Goal: Entertainment & Leisure: Consume media (video, audio)

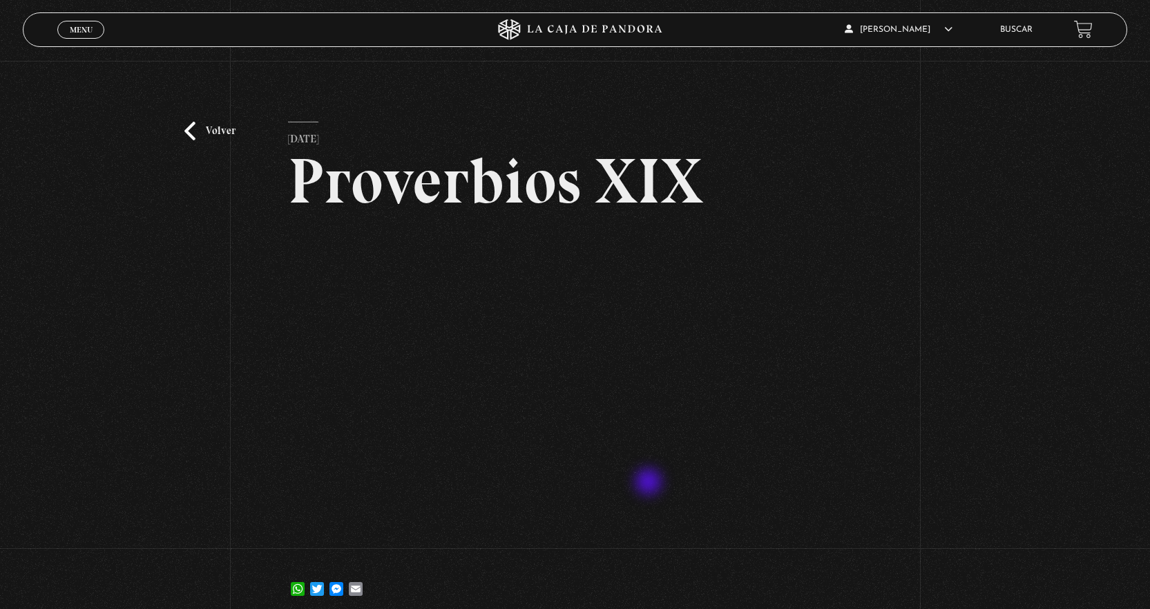
scroll to position [69, 0]
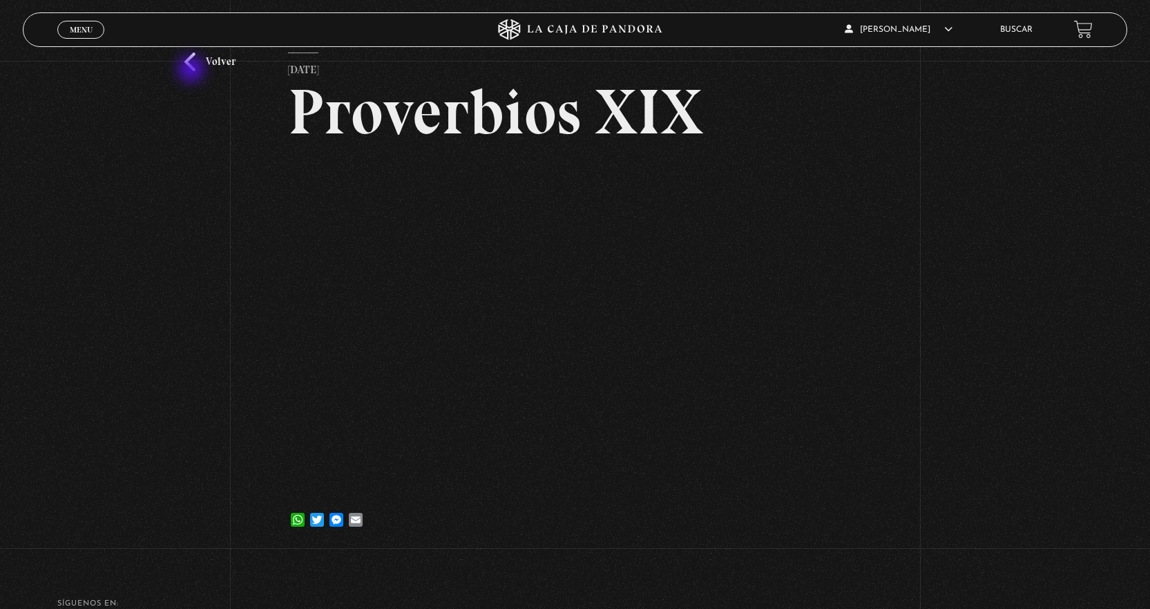
click at [193, 70] on link "Volver" at bounding box center [209, 62] width 51 height 19
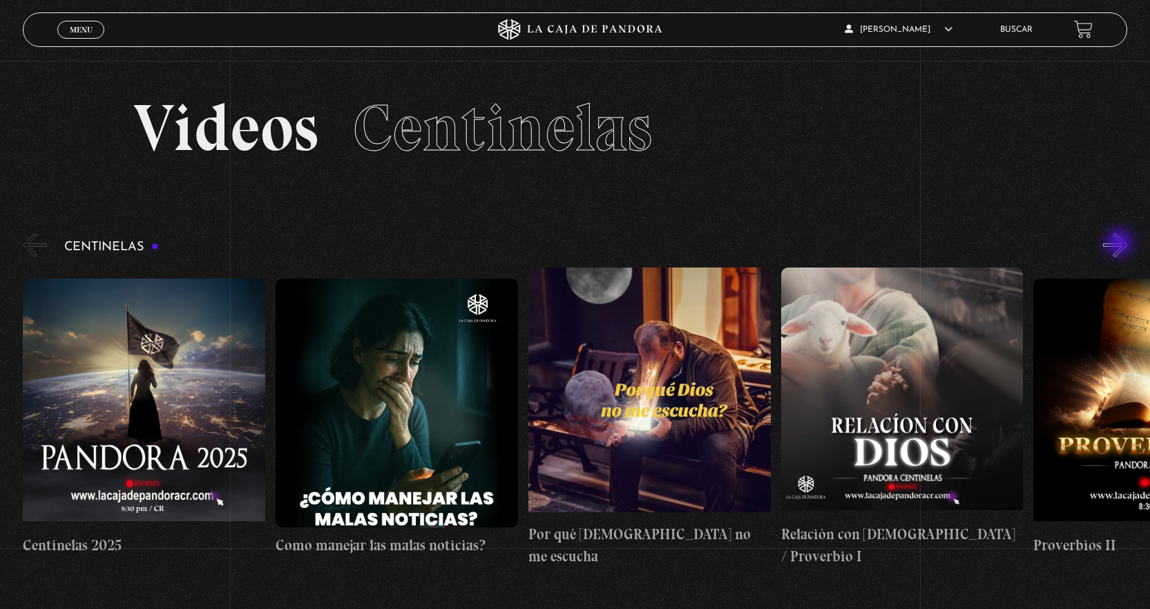
click at [1121, 244] on button "»" at bounding box center [1115, 245] width 24 height 24
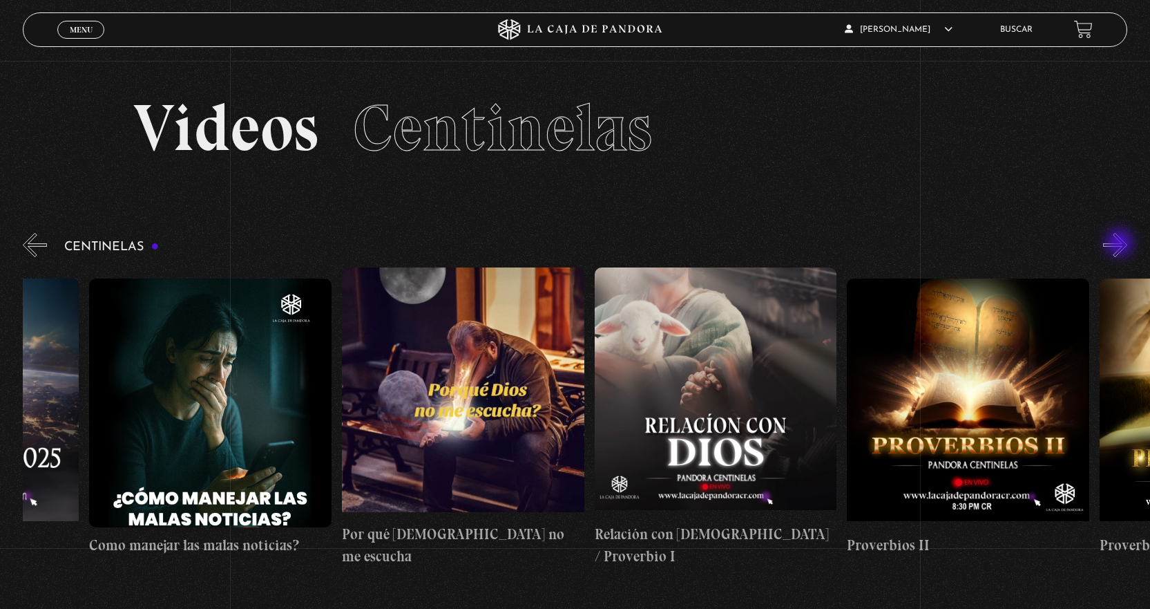
click at [1121, 244] on button "»" at bounding box center [1115, 245] width 24 height 24
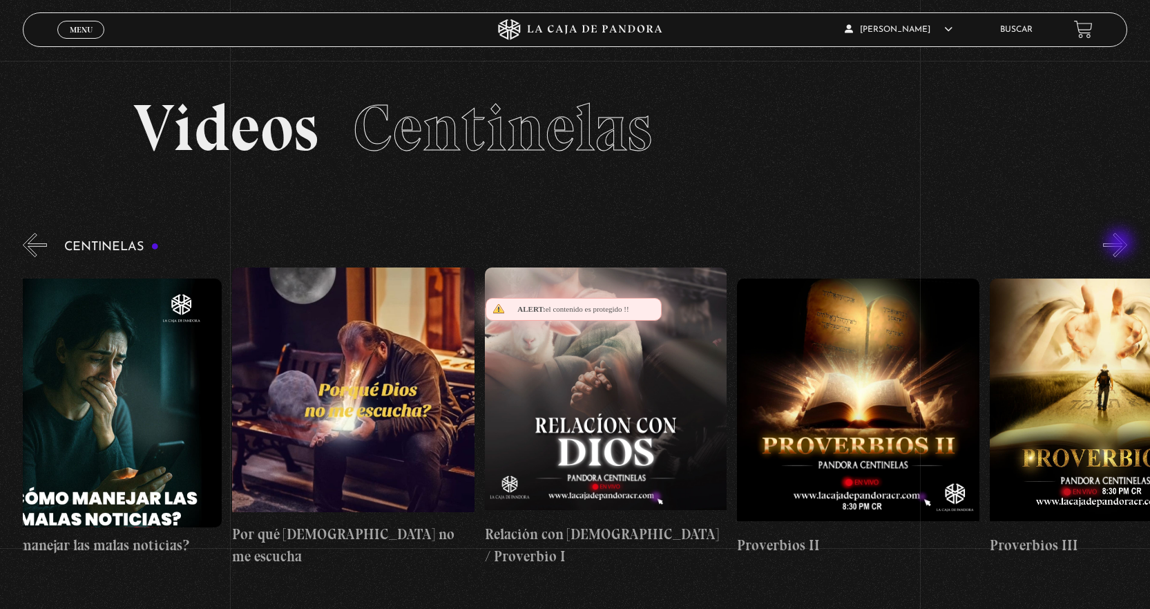
click at [1121, 244] on button "»" at bounding box center [1115, 245] width 24 height 24
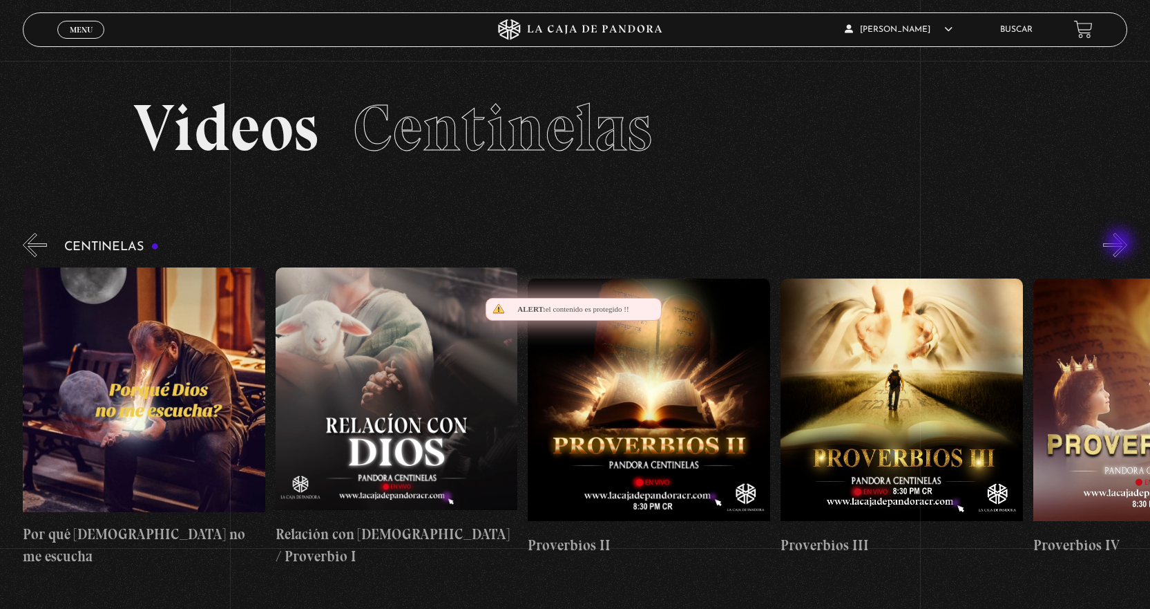
click at [1121, 244] on button "»" at bounding box center [1115, 245] width 24 height 24
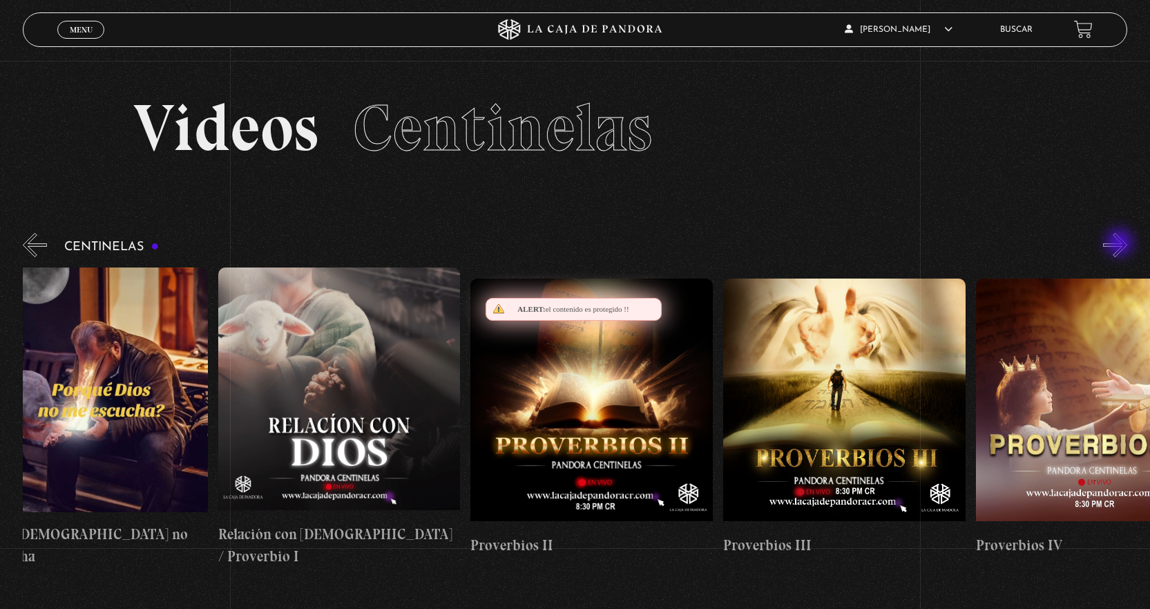
click at [1121, 244] on button "»" at bounding box center [1115, 245] width 24 height 24
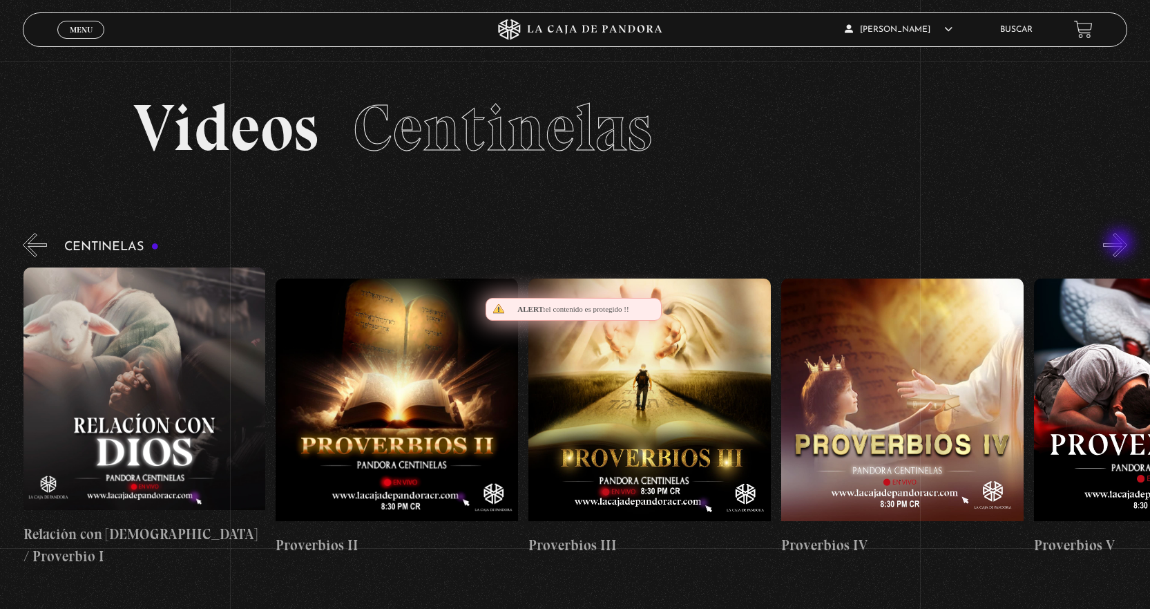
click at [1121, 244] on button "»" at bounding box center [1115, 245] width 24 height 24
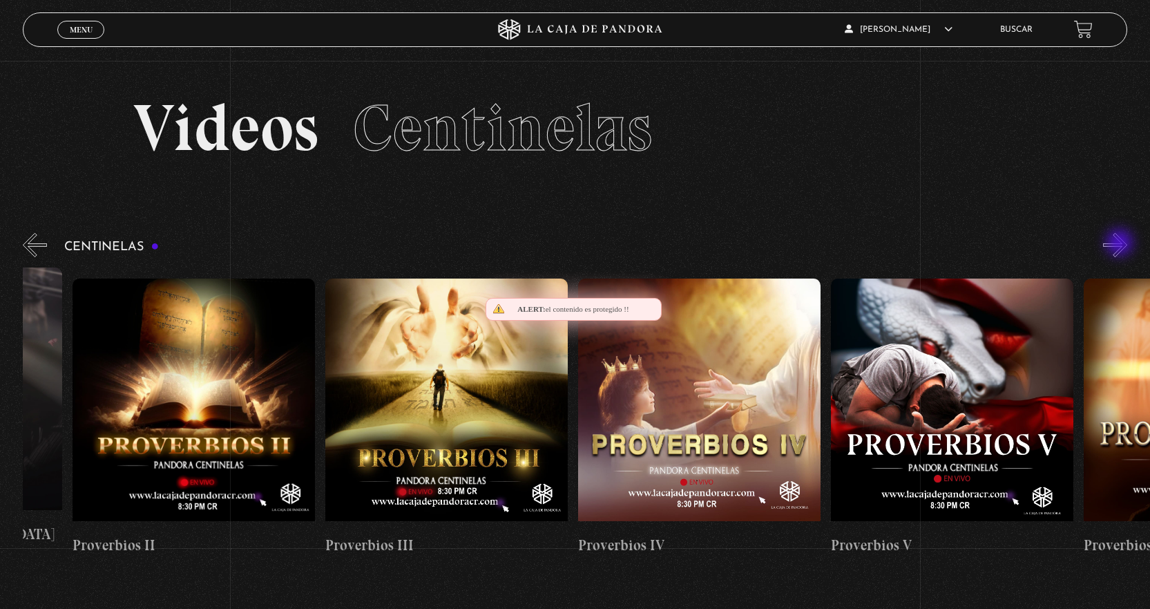
click at [1121, 244] on button "»" at bounding box center [1115, 245] width 24 height 24
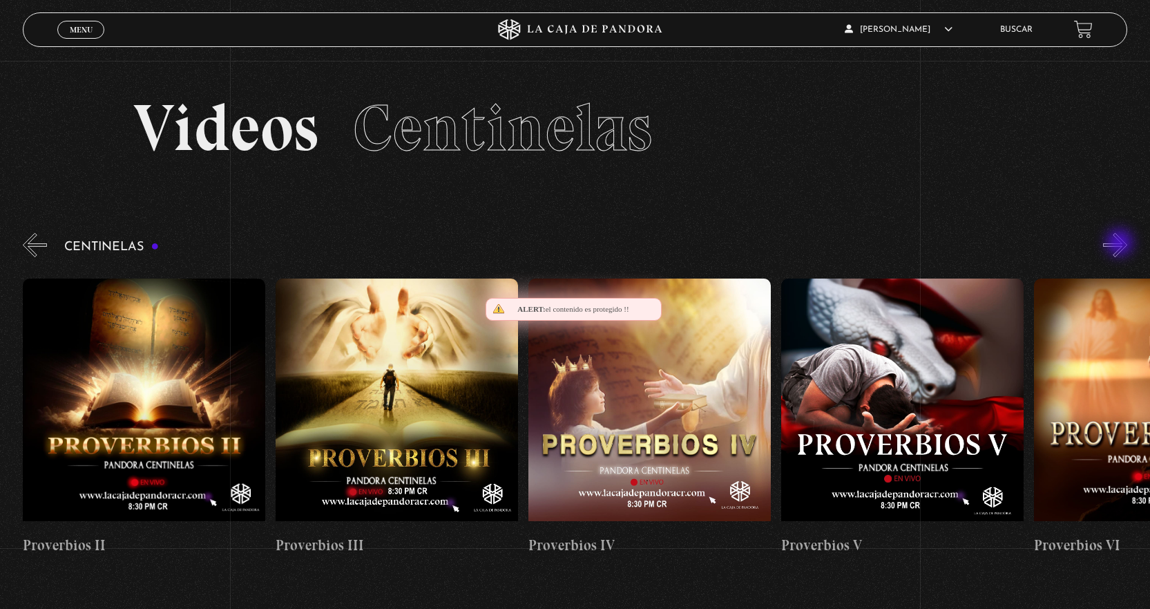
click at [1121, 244] on button "»" at bounding box center [1115, 245] width 24 height 24
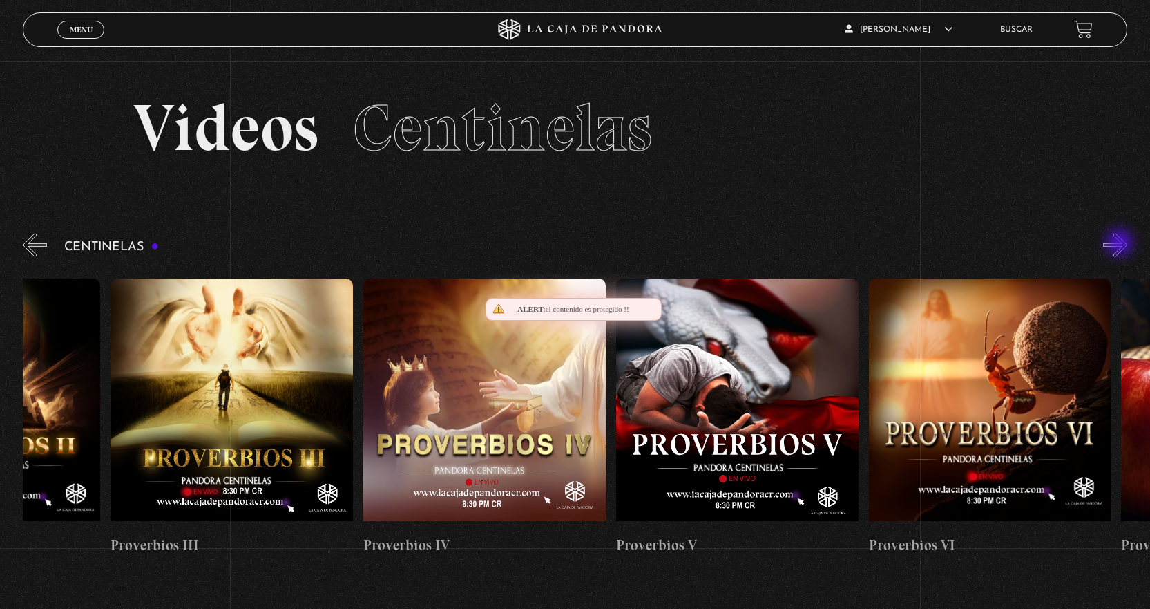
click at [1121, 244] on button "»" at bounding box center [1115, 245] width 24 height 24
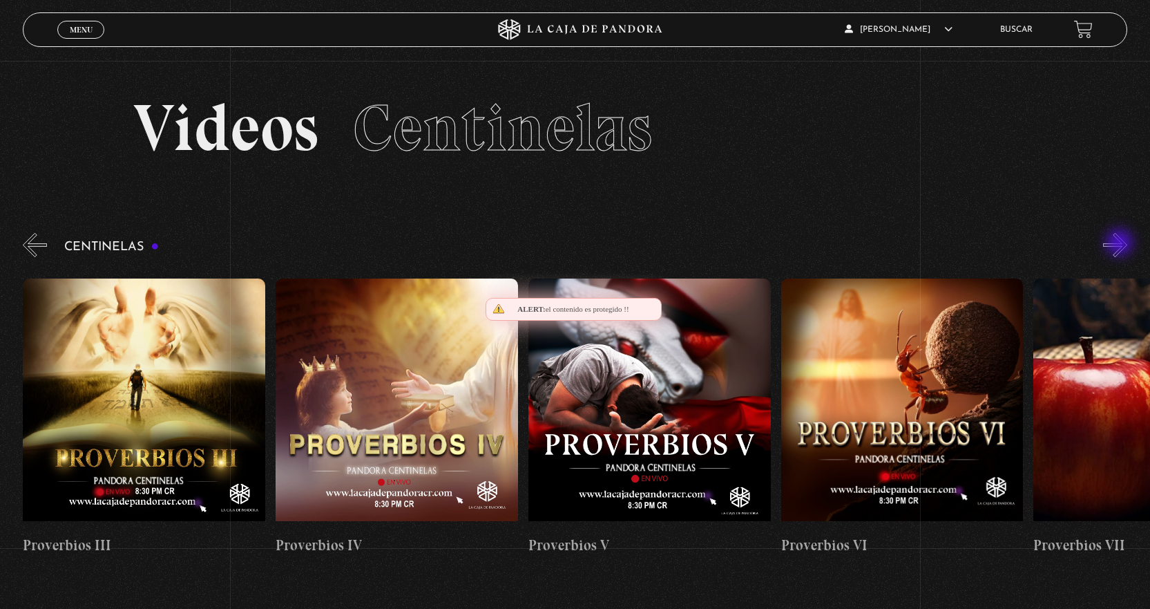
click at [1121, 244] on button "»" at bounding box center [1115, 245] width 24 height 24
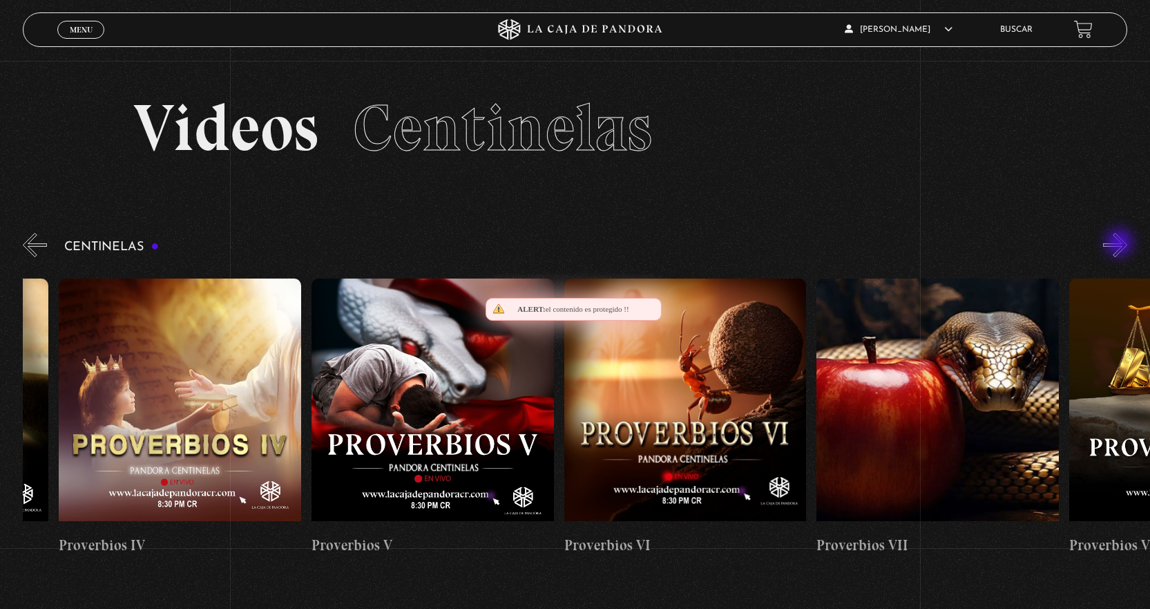
click at [1121, 244] on button "»" at bounding box center [1115, 245] width 24 height 24
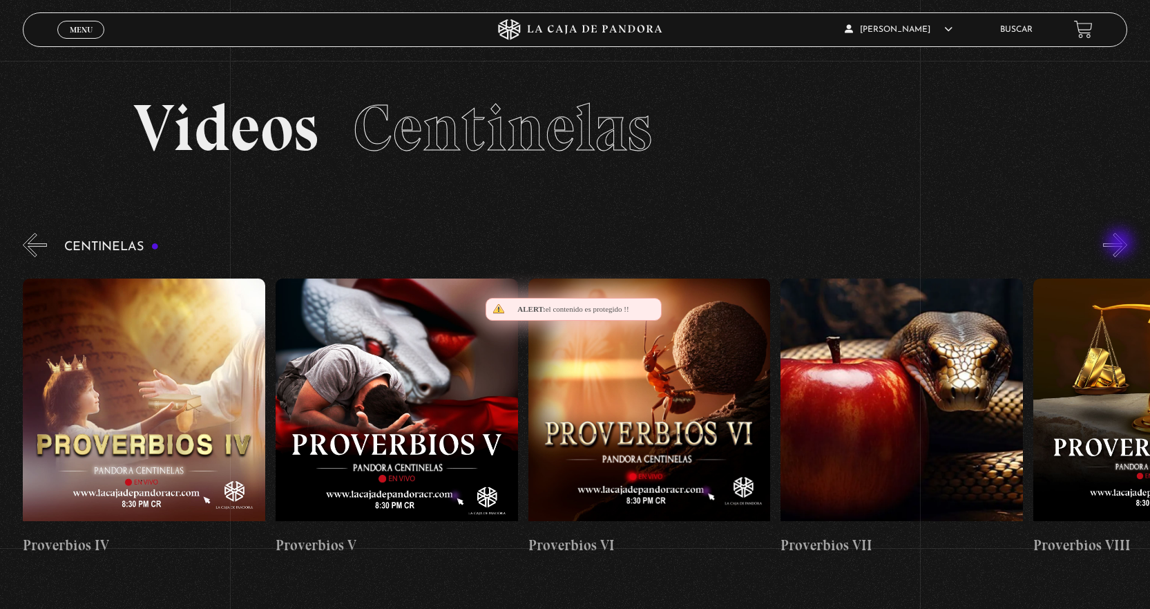
click at [1121, 244] on button "»" at bounding box center [1115, 245] width 24 height 24
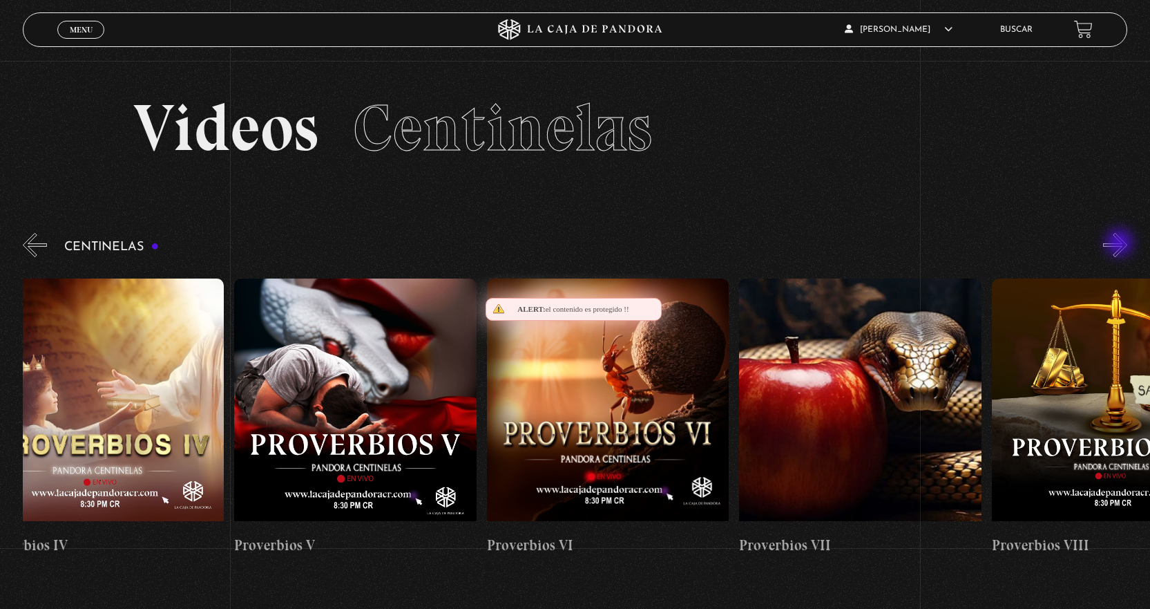
click at [1121, 244] on button "»" at bounding box center [1115, 245] width 24 height 24
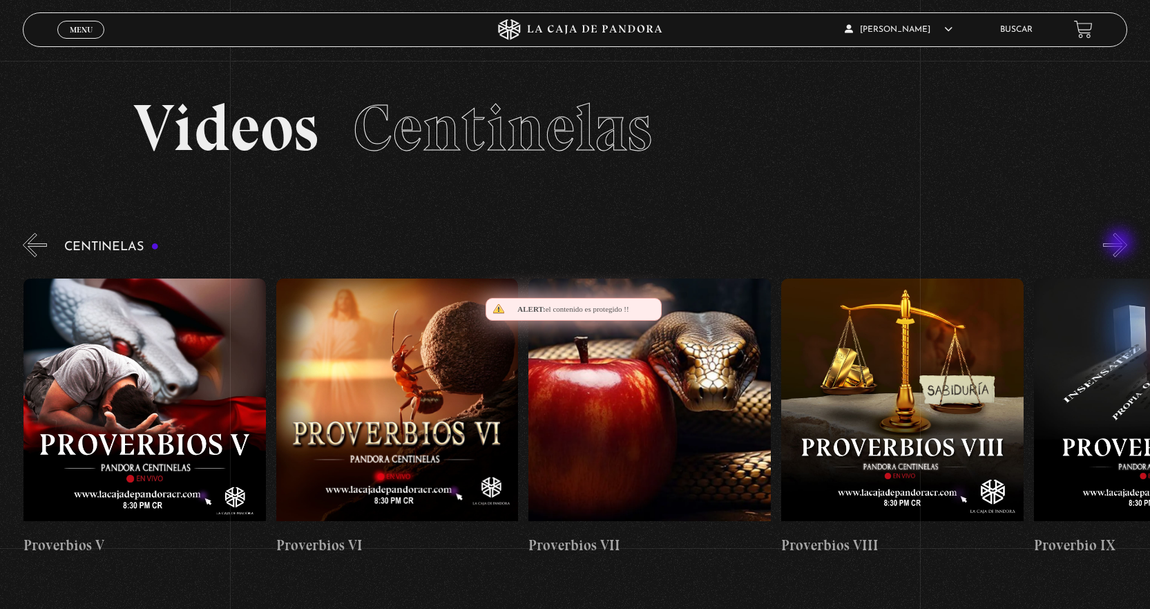
click at [1121, 244] on button "»" at bounding box center [1115, 245] width 24 height 24
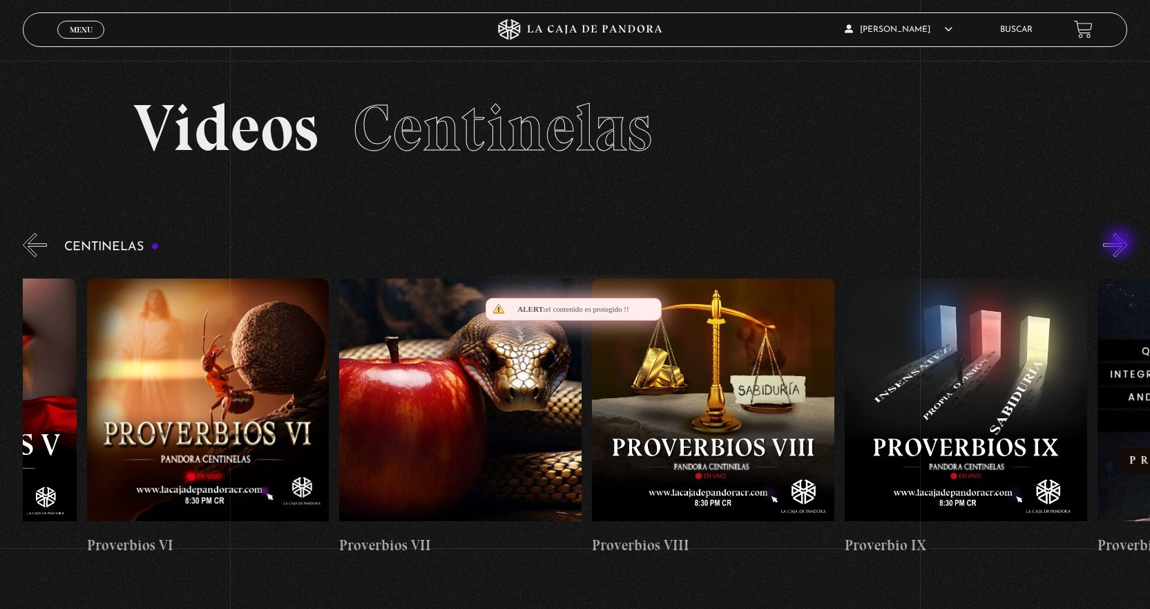
click at [1121, 244] on button "»" at bounding box center [1115, 245] width 24 height 24
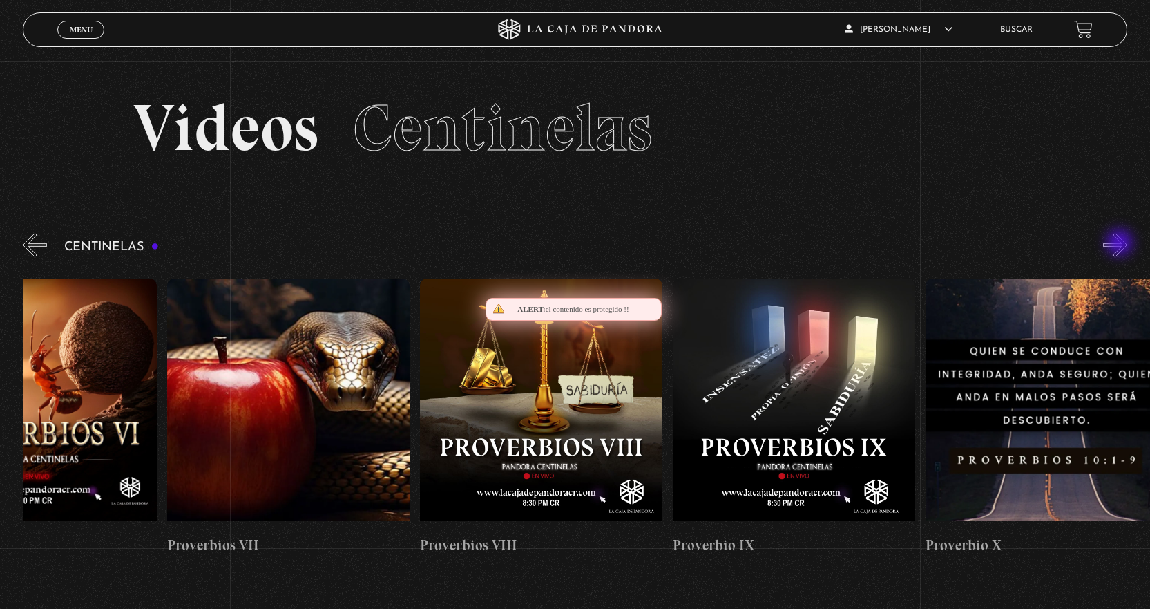
click at [1121, 244] on button "»" at bounding box center [1115, 245] width 24 height 24
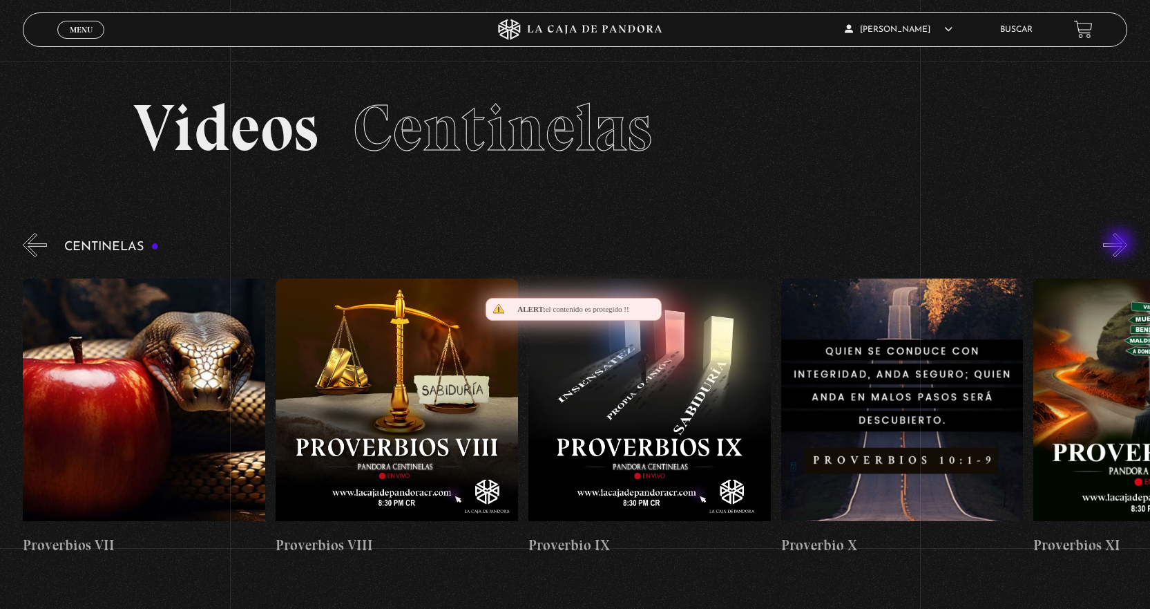
click at [1121, 244] on button "»" at bounding box center [1115, 245] width 24 height 24
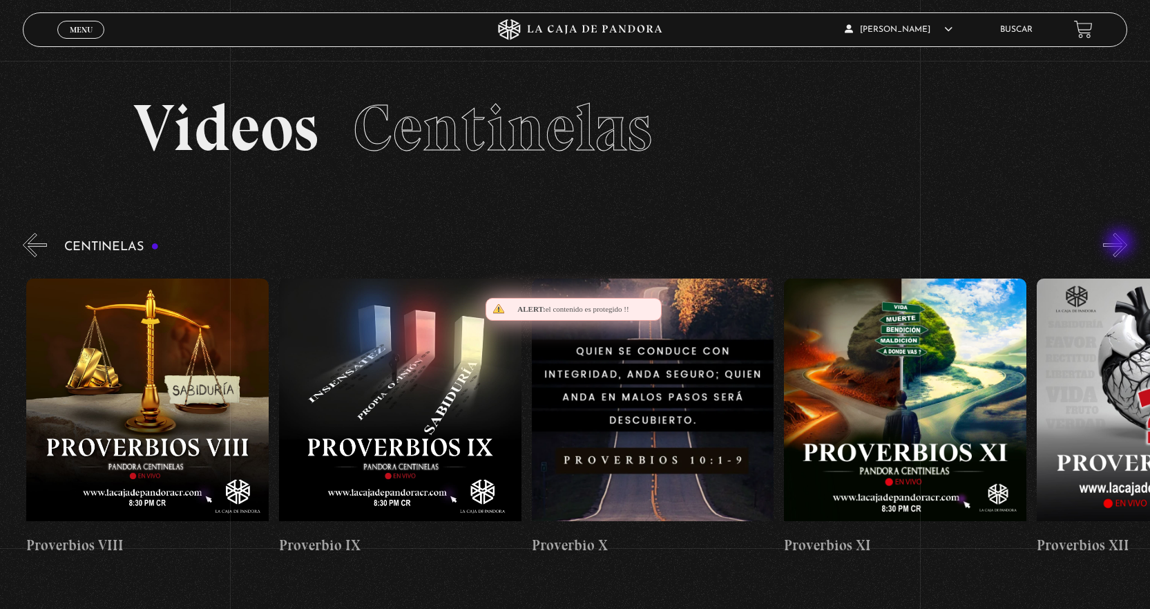
click at [1121, 244] on button "»" at bounding box center [1115, 245] width 24 height 24
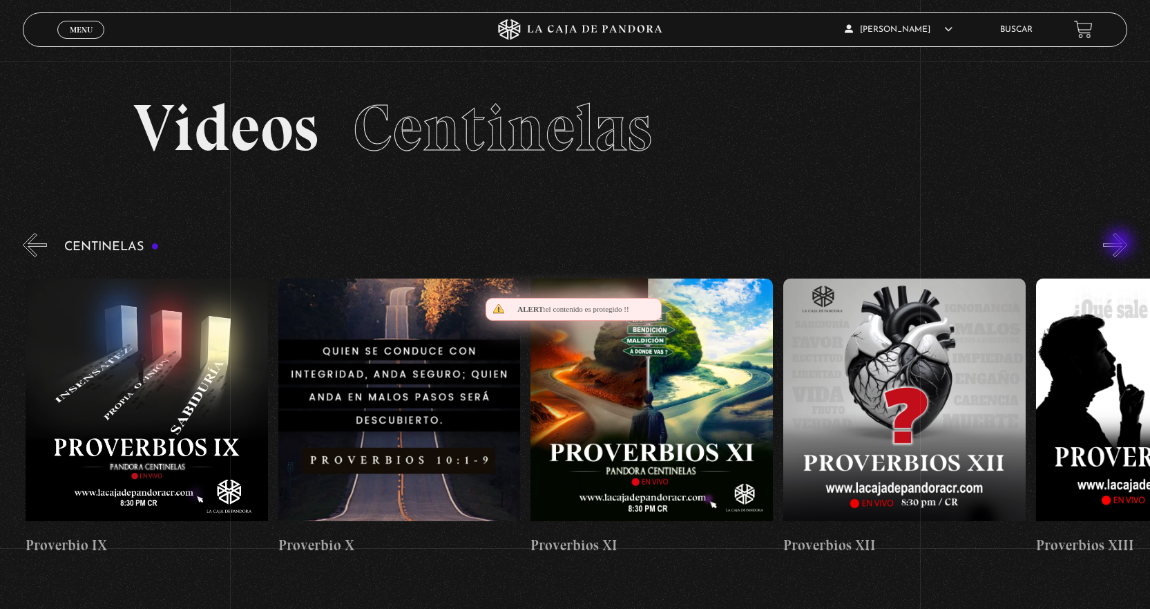
click at [1121, 244] on button "»" at bounding box center [1115, 245] width 24 height 24
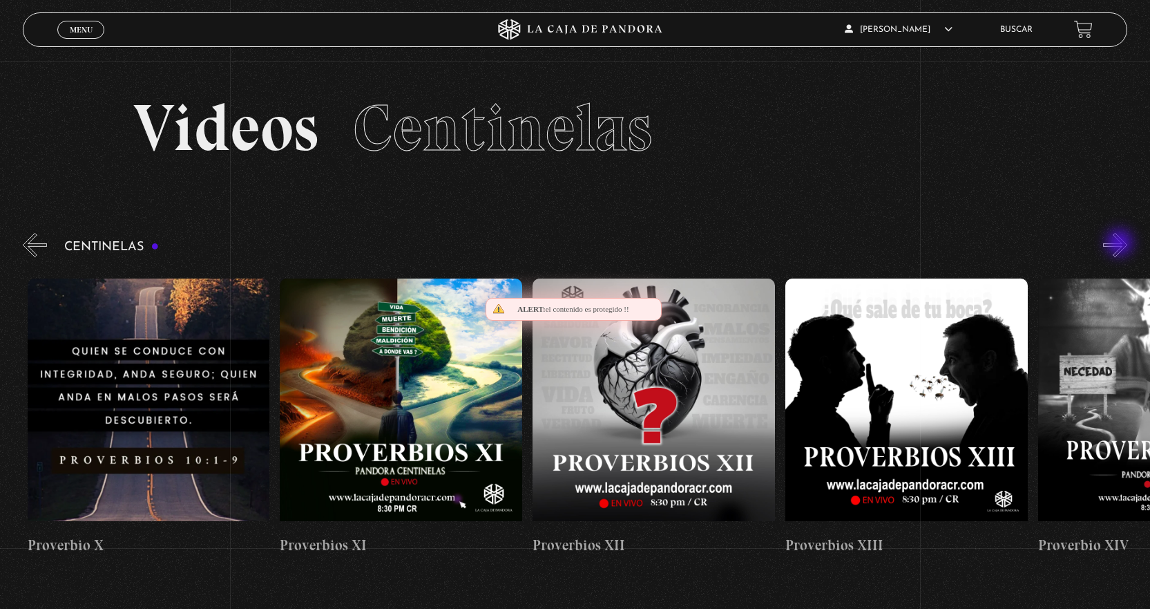
click at [1121, 244] on button "»" at bounding box center [1115, 245] width 24 height 24
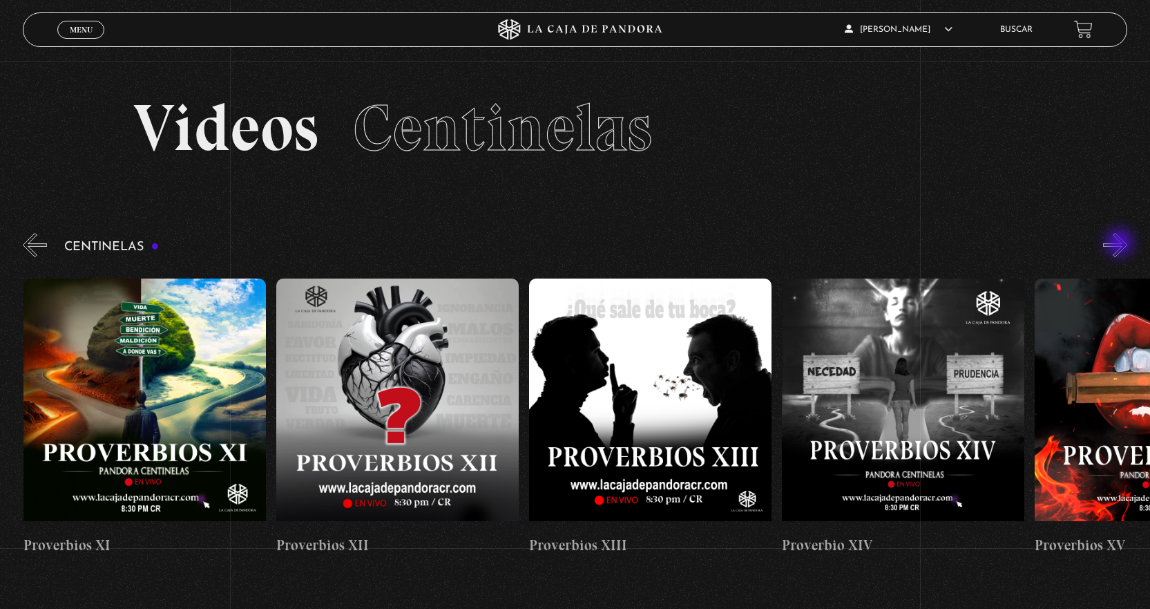
click at [1121, 244] on button "»" at bounding box center [1115, 245] width 24 height 24
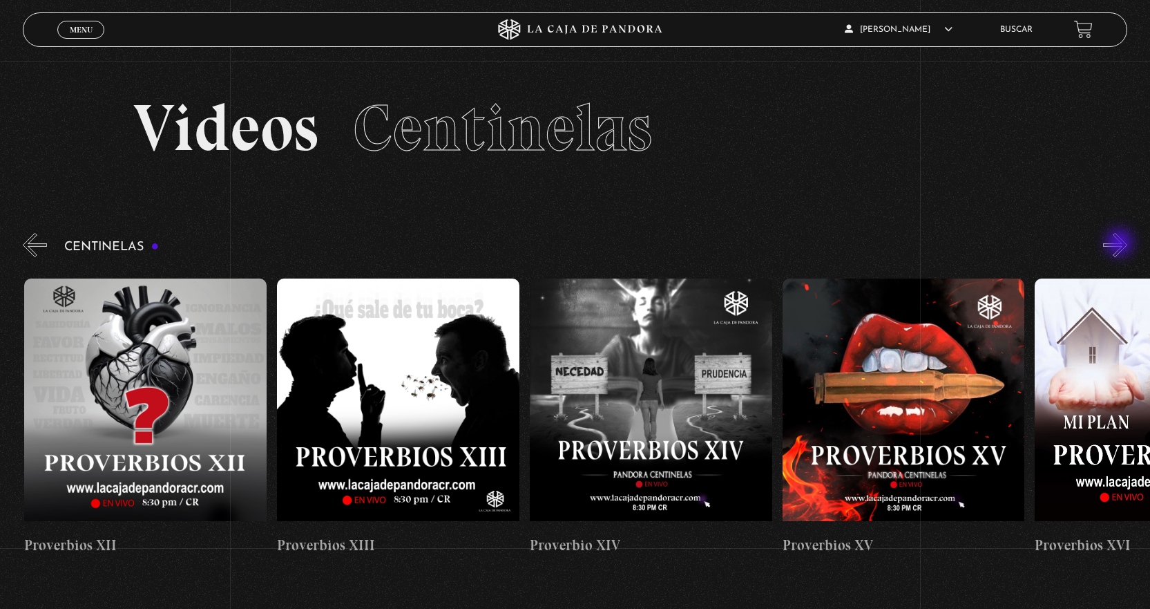
click at [1121, 244] on button "»" at bounding box center [1115, 245] width 24 height 24
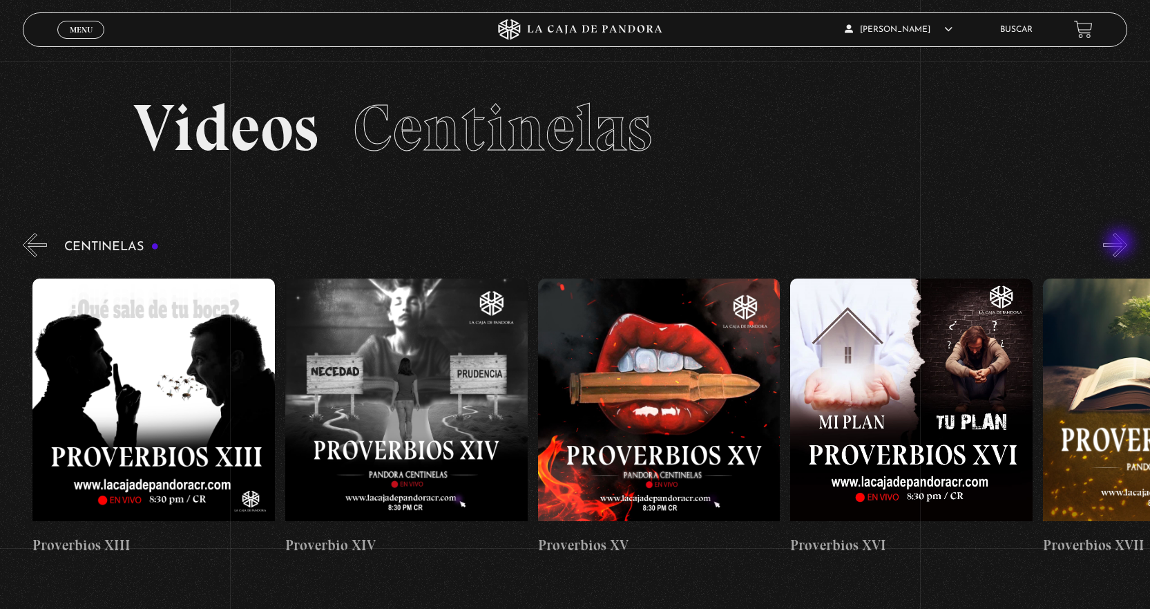
click at [1121, 244] on button "»" at bounding box center [1115, 245] width 24 height 24
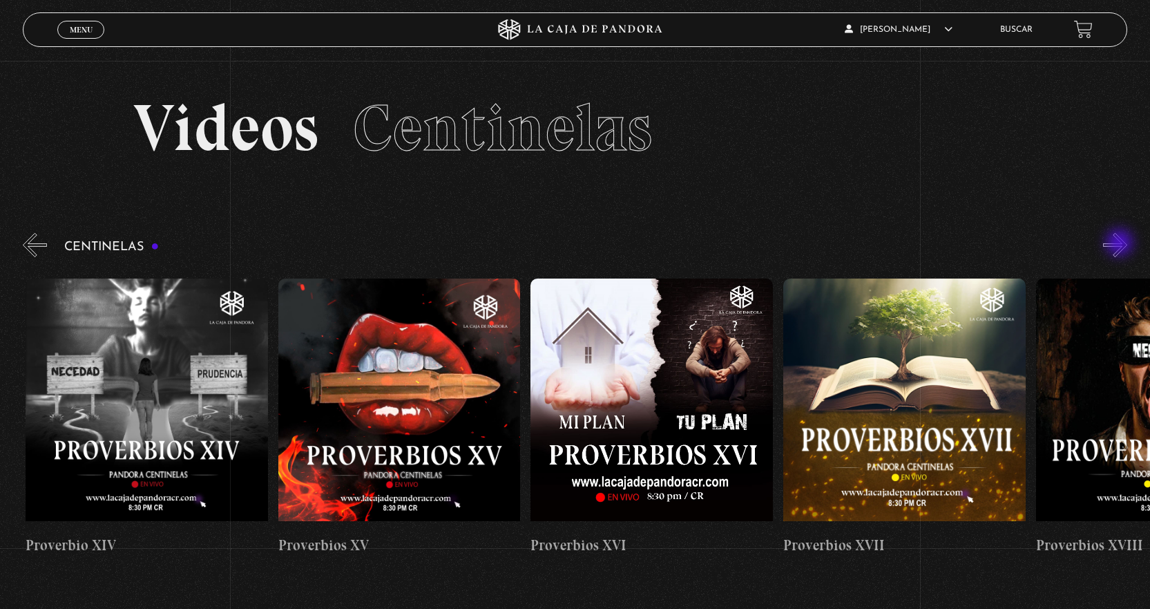
click at [1121, 244] on button "»" at bounding box center [1115, 245] width 24 height 24
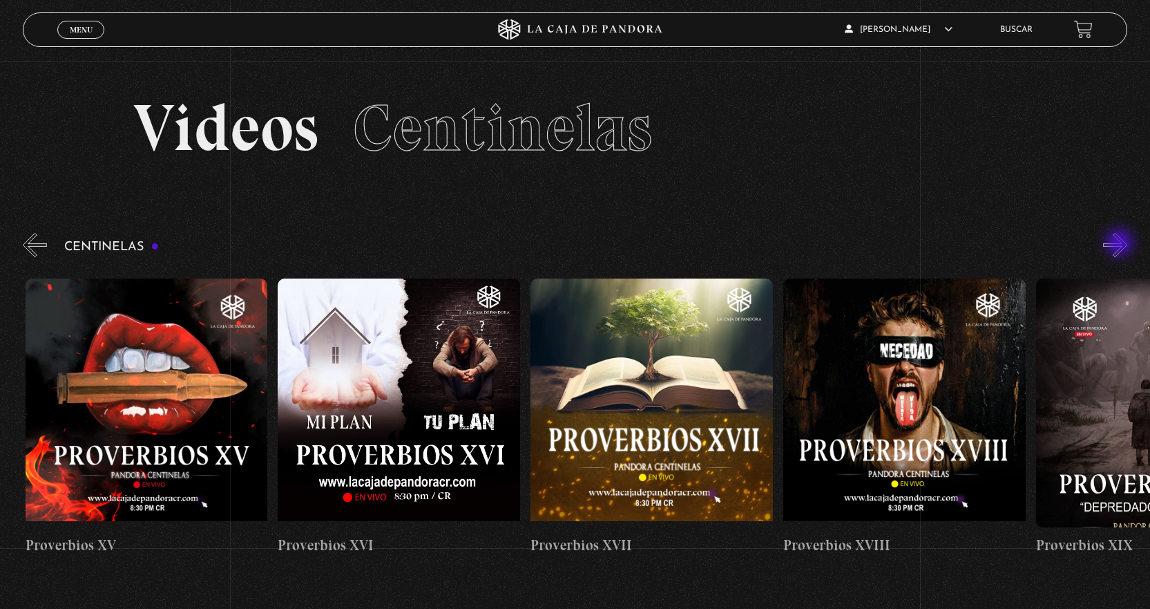
click at [1121, 244] on button "»" at bounding box center [1115, 245] width 24 height 24
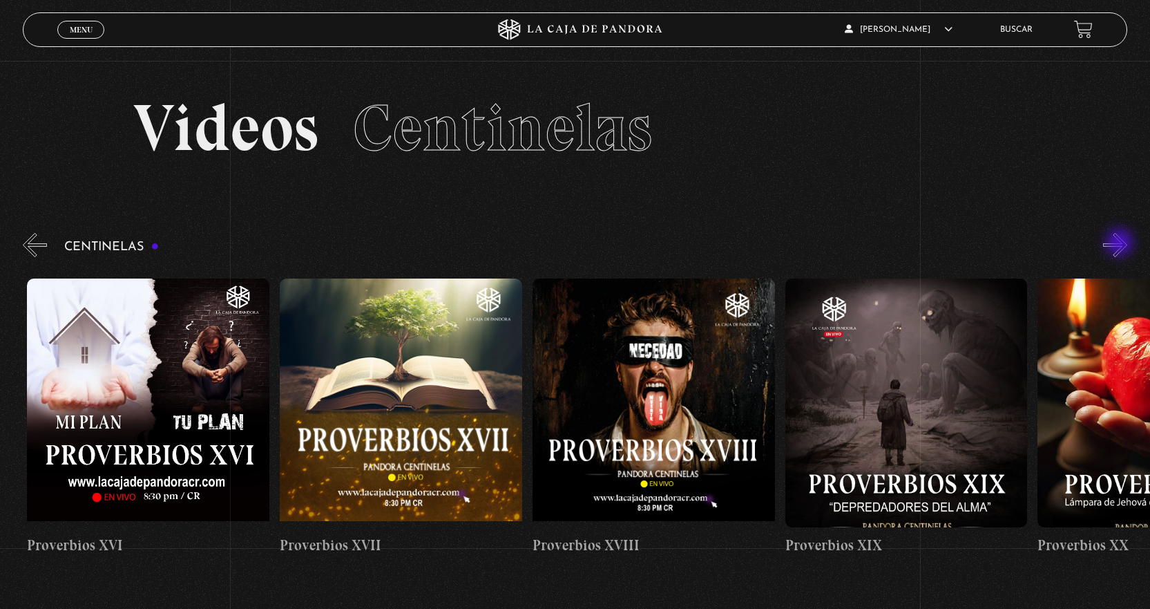
click at [1121, 244] on button "»" at bounding box center [1115, 245] width 24 height 24
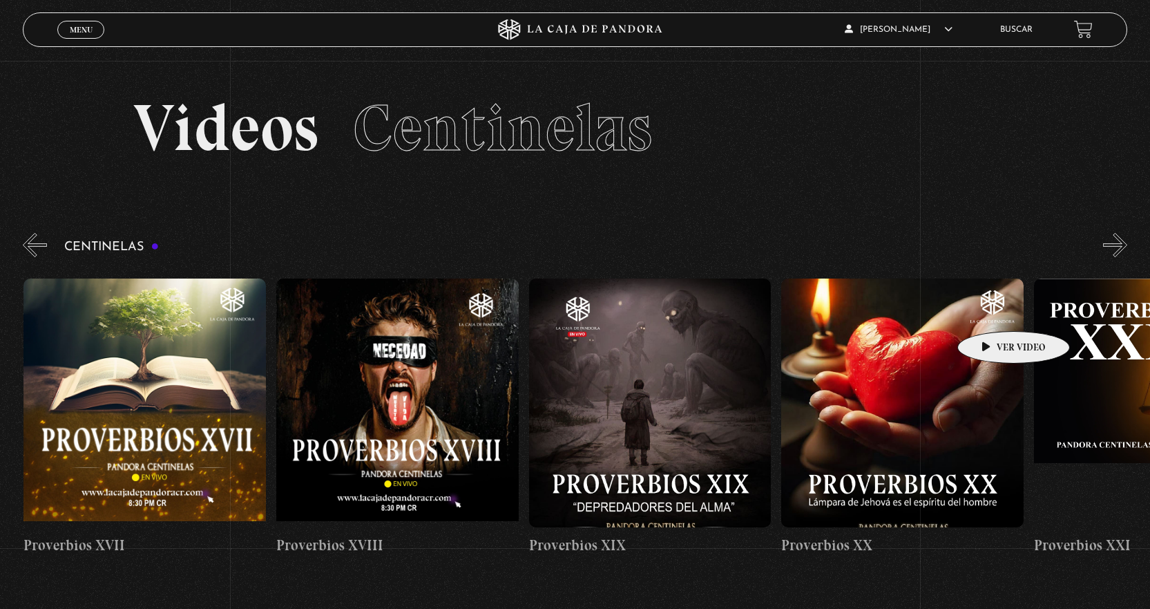
scroll to position [0, 4801]
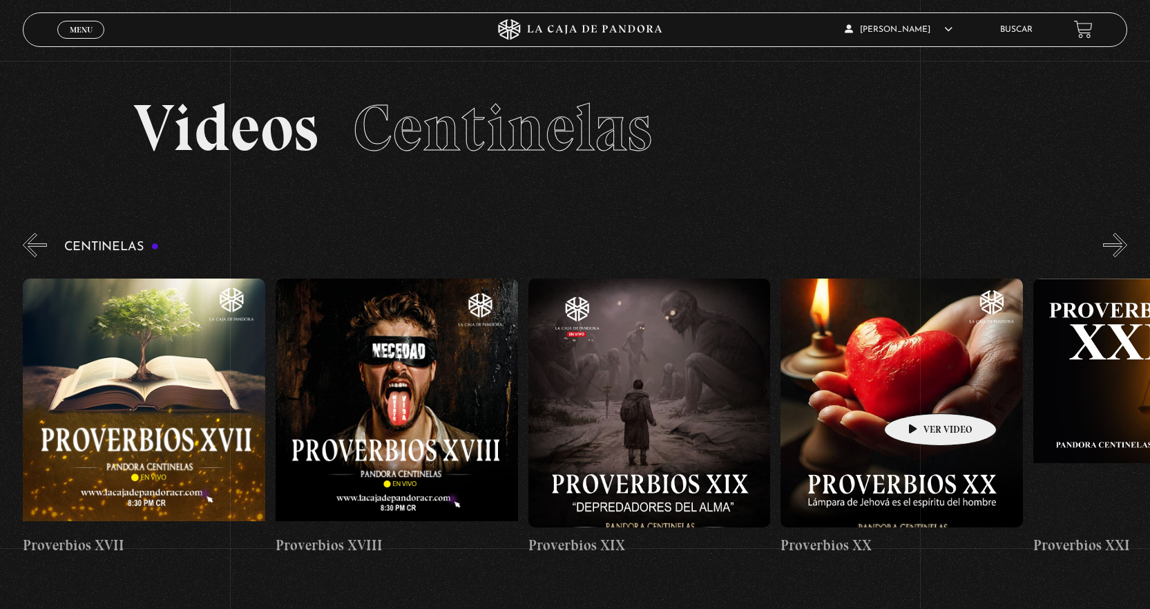
click at [919, 392] on figure at bounding box center [902, 402] width 242 height 249
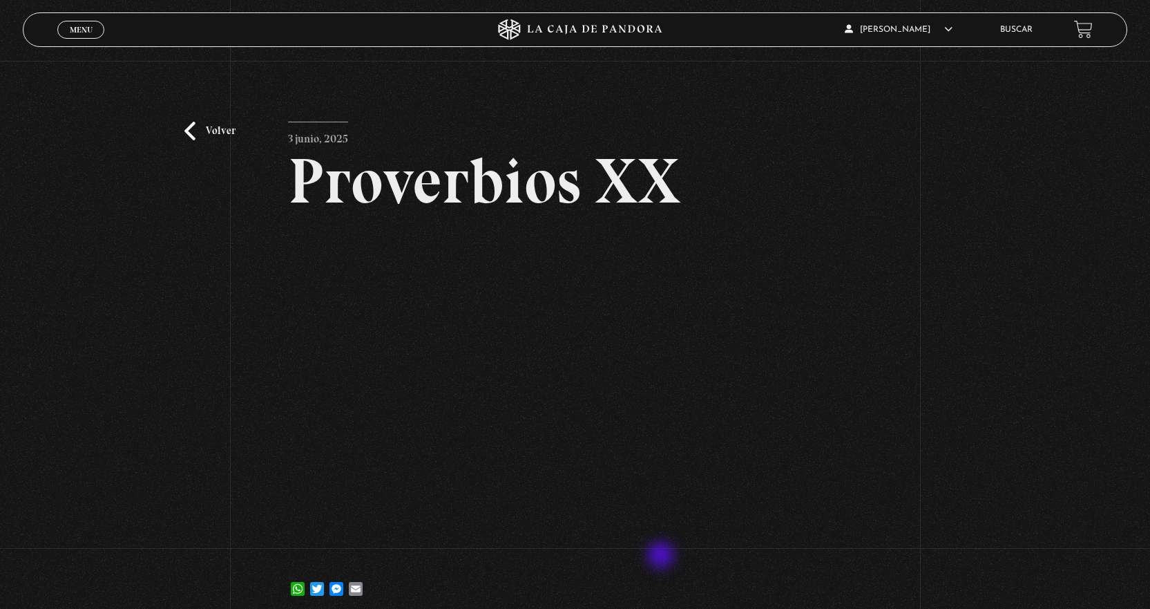
scroll to position [69, 0]
